Goal: Transaction & Acquisition: Purchase product/service

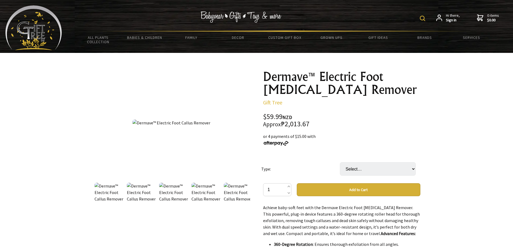
click at [168, 189] on img at bounding box center [173, 191] width 29 height 19
click at [188, 117] on div at bounding box center [171, 122] width 157 height 105
click at [193, 124] on img at bounding box center [172, 122] width 78 height 6
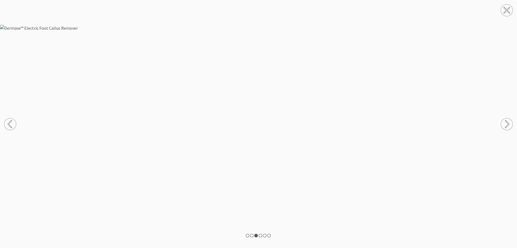
click at [509, 127] on circle at bounding box center [507, 124] width 12 height 12
click at [508, 5] on circle at bounding box center [507, 10] width 12 height 12
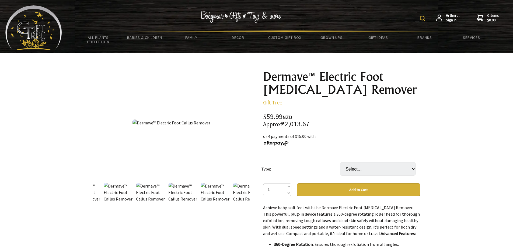
drag, startPoint x: 186, startPoint y: 109, endPoint x: 173, endPoint y: 131, distance: 25.3
drag, startPoint x: 173, startPoint y: 131, endPoint x: 35, endPoint y: 126, distance: 137.5
click at [35, 126] on div at bounding box center [256, 244] width 513 height 383
